Goal: Information Seeking & Learning: Learn about a topic

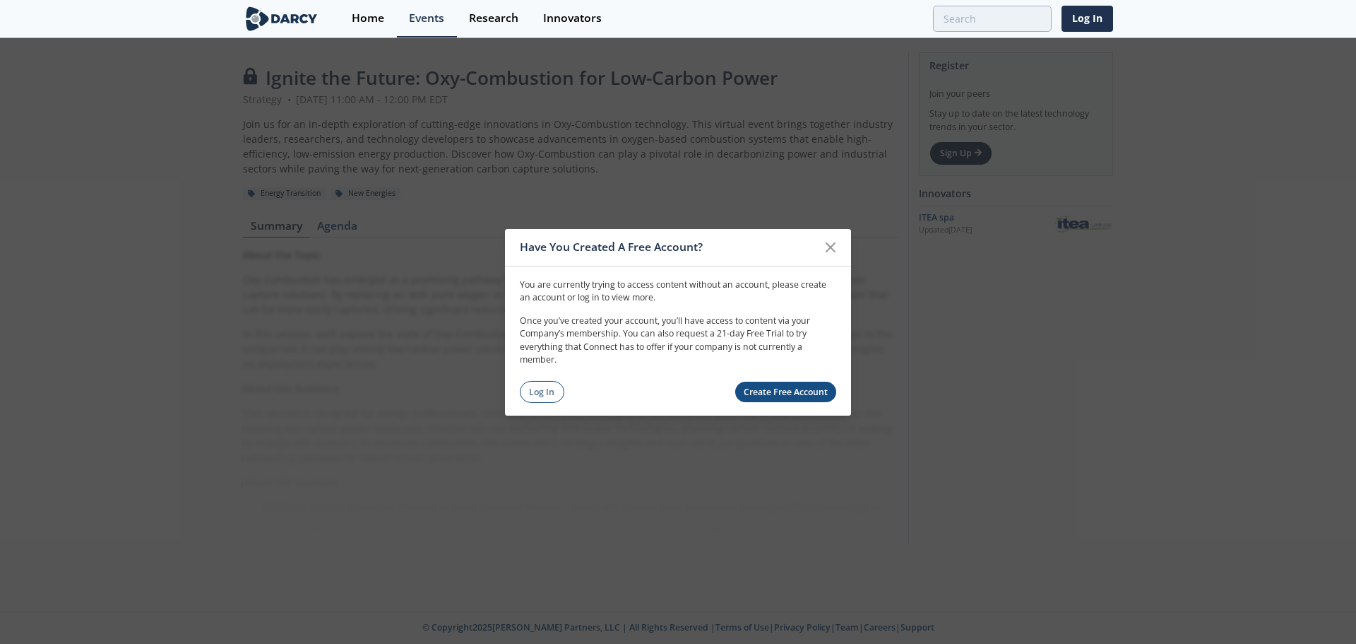
click at [545, 392] on link "Log In" at bounding box center [542, 392] width 45 height 22
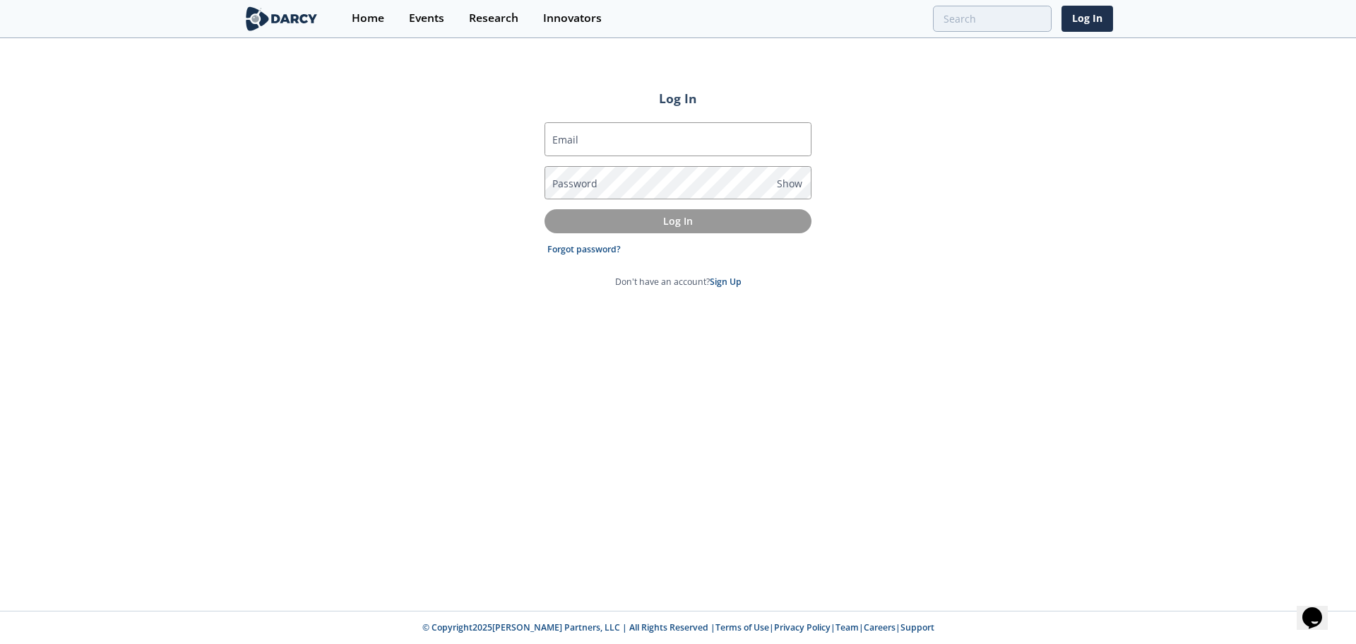
type input "[PERSON_NAME][EMAIL_ADDRESS][DOMAIN_NAME]"
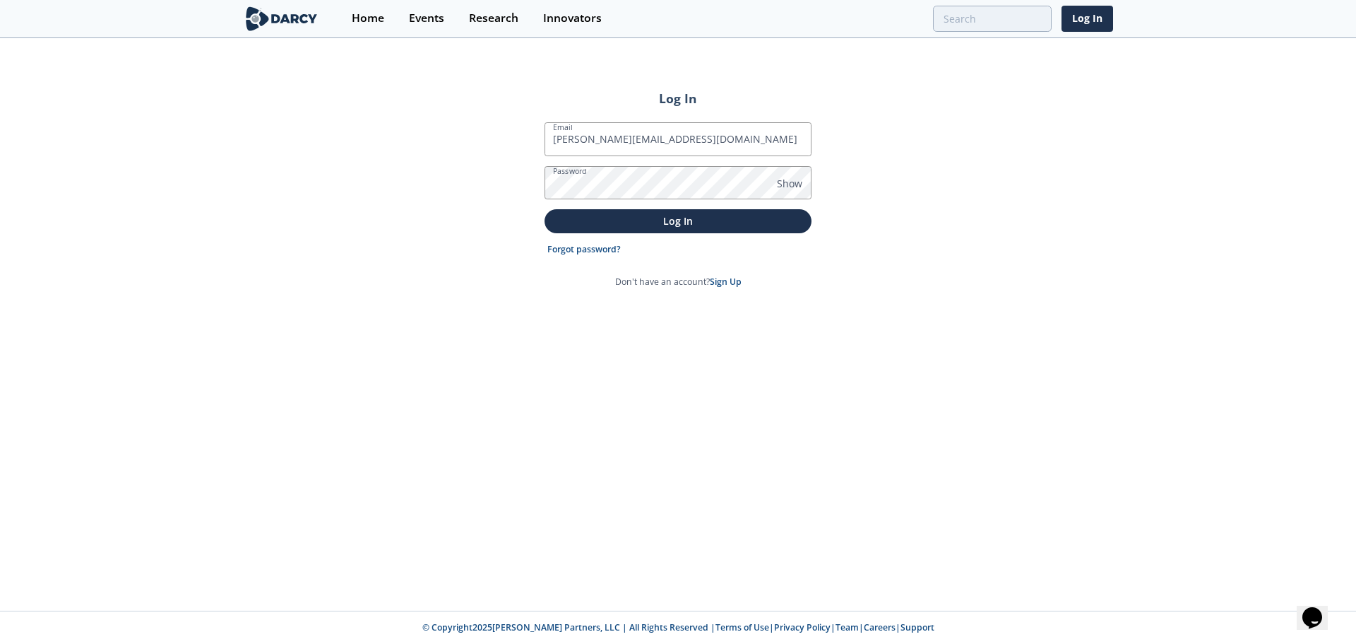
click at [623, 132] on input "[PERSON_NAME][EMAIL_ADDRESS][DOMAIN_NAME]" at bounding box center [678, 139] width 267 height 34
click at [573, 222] on p "Log In" at bounding box center [678, 220] width 247 height 15
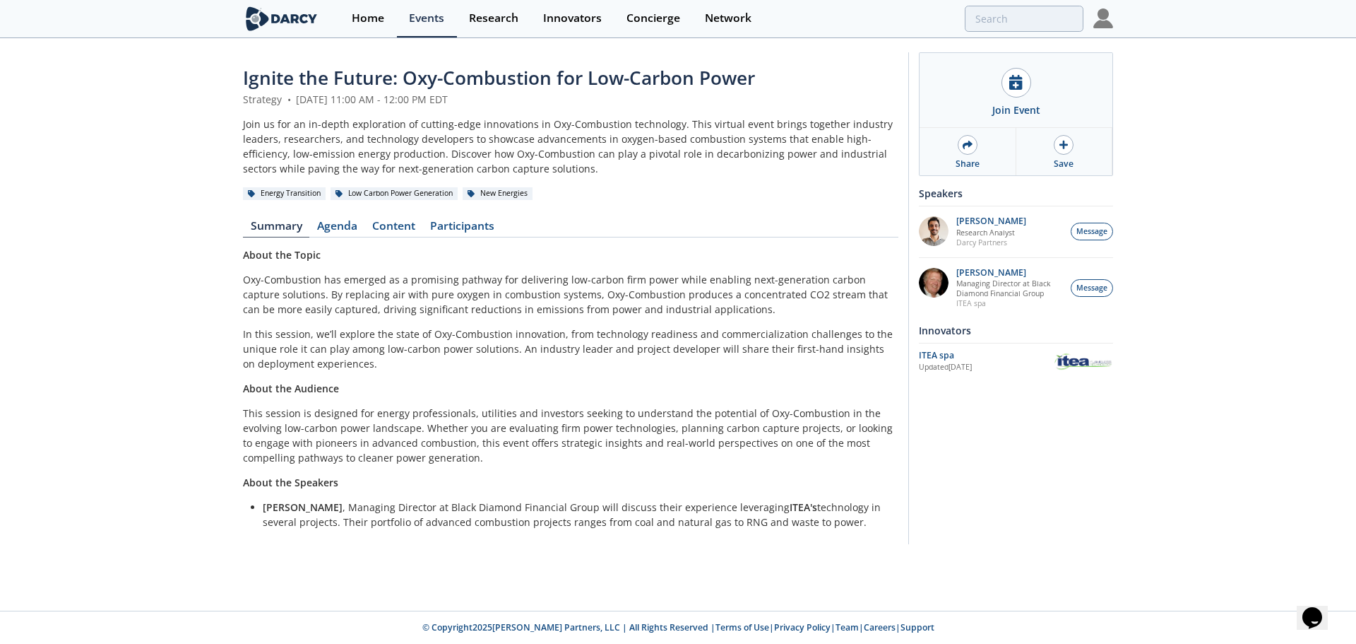
click at [540, 358] on p "In this session, we’ll explore the state of Oxy-Combustion innovation, from tec…" at bounding box center [571, 348] width 656 height 45
click at [1026, 89] on div at bounding box center [1017, 83] width 30 height 30
